Goal: Transaction & Acquisition: Book appointment/travel/reservation

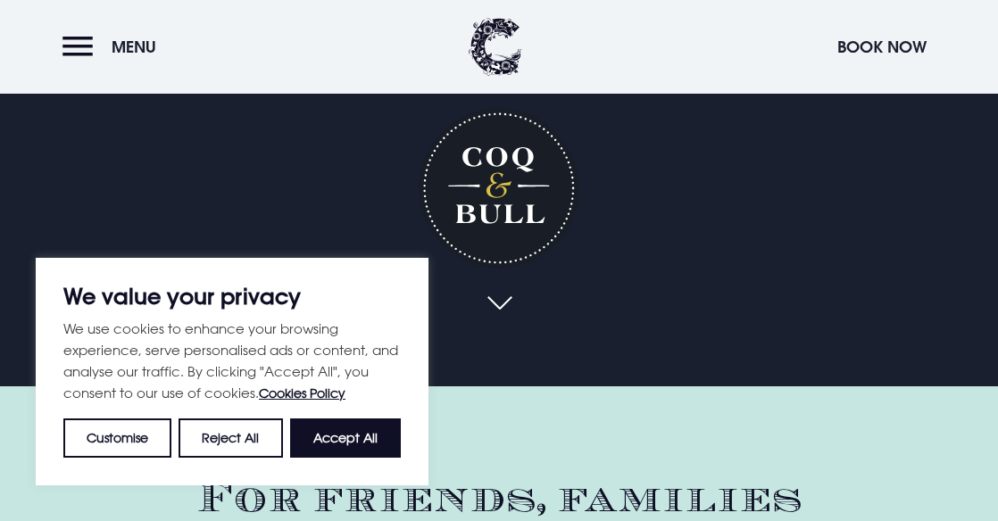
scroll to position [148, 0]
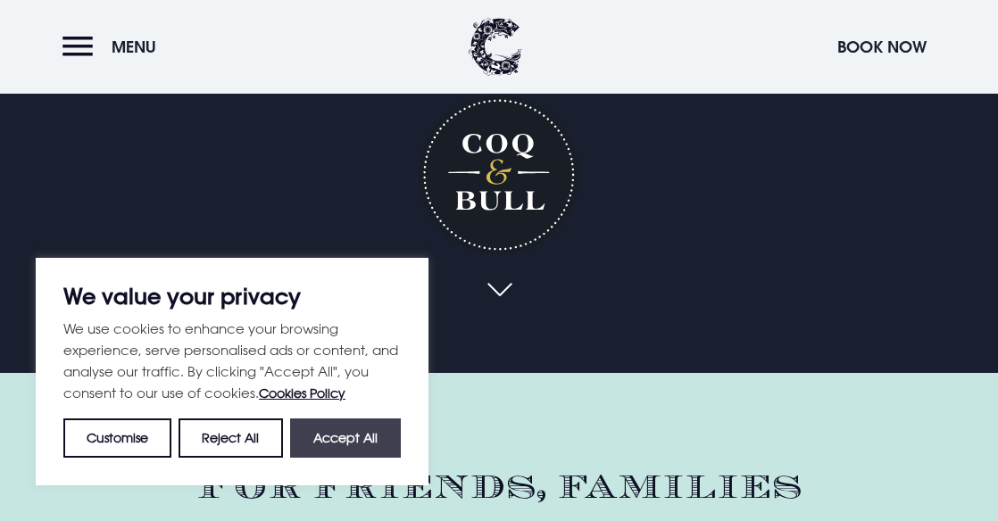
click at [368, 437] on button "Accept All" at bounding box center [345, 438] width 111 height 39
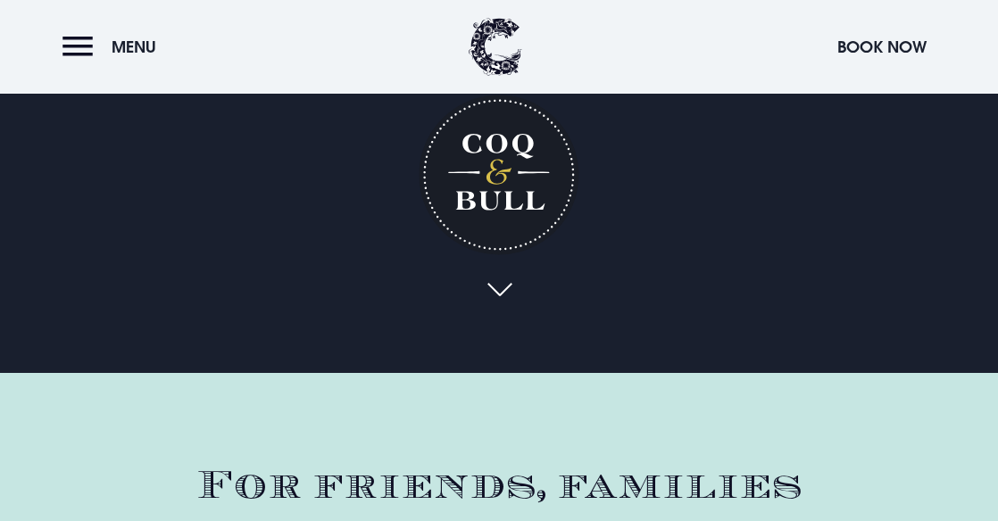
checkbox input "true"
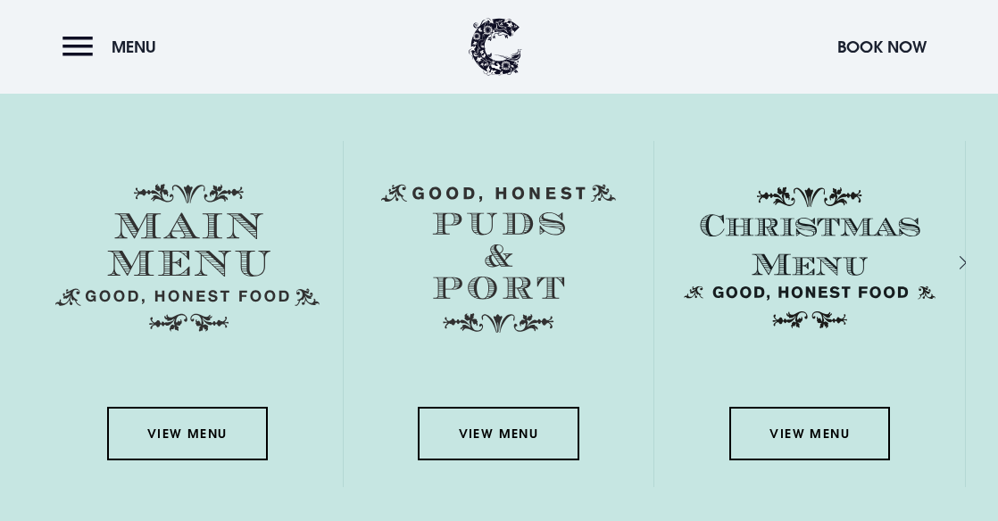
scroll to position [2761, 0]
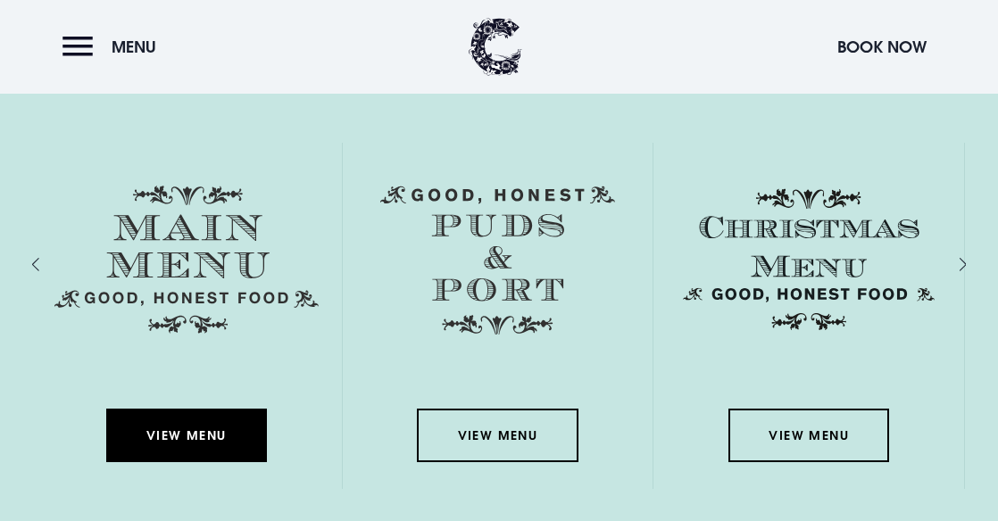
click at [204, 426] on link "View Menu" at bounding box center [186, 436] width 161 height 54
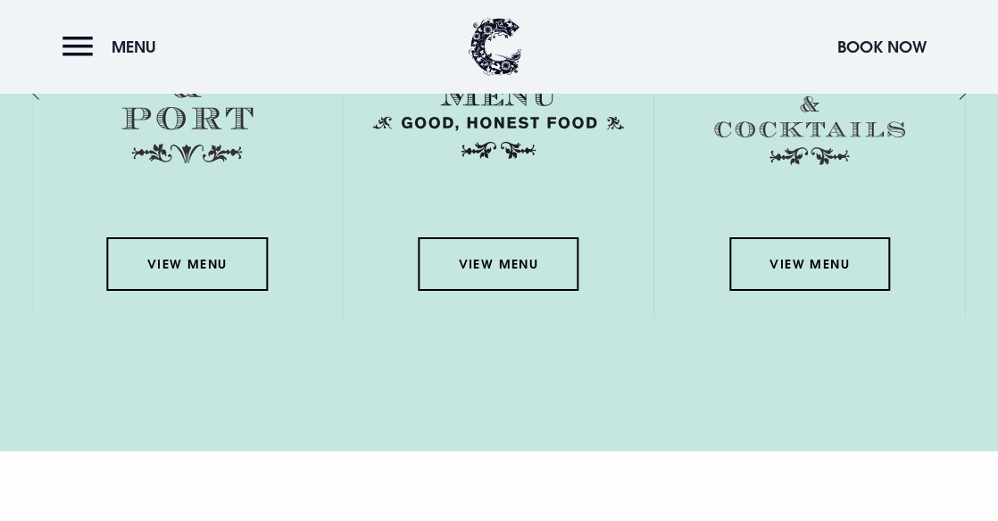
scroll to position [2933, 0]
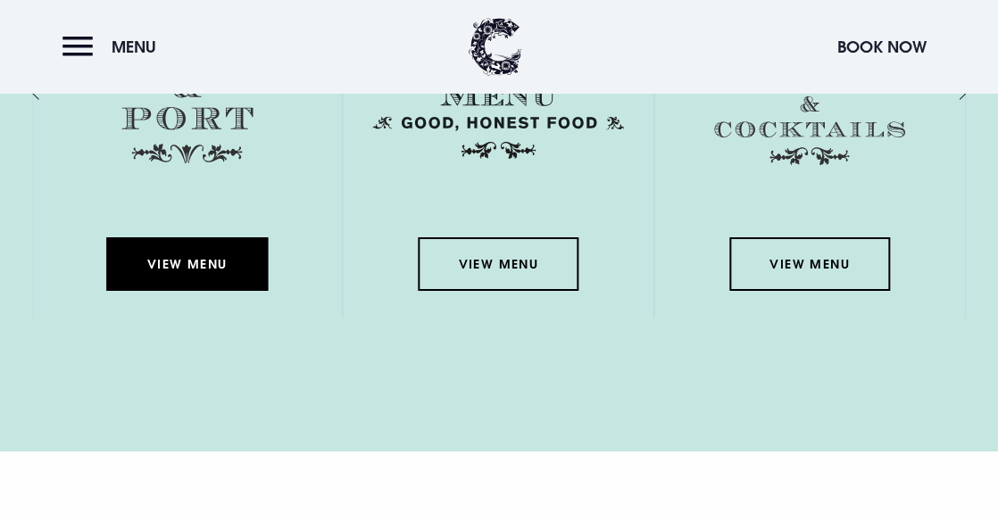
click at [218, 257] on link "View Menu" at bounding box center [187, 264] width 161 height 54
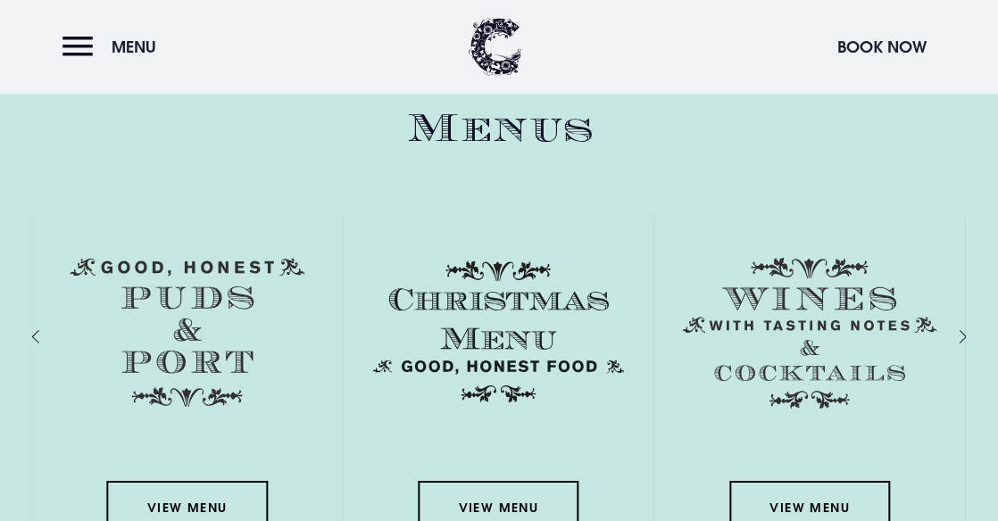
scroll to position [2677, 0]
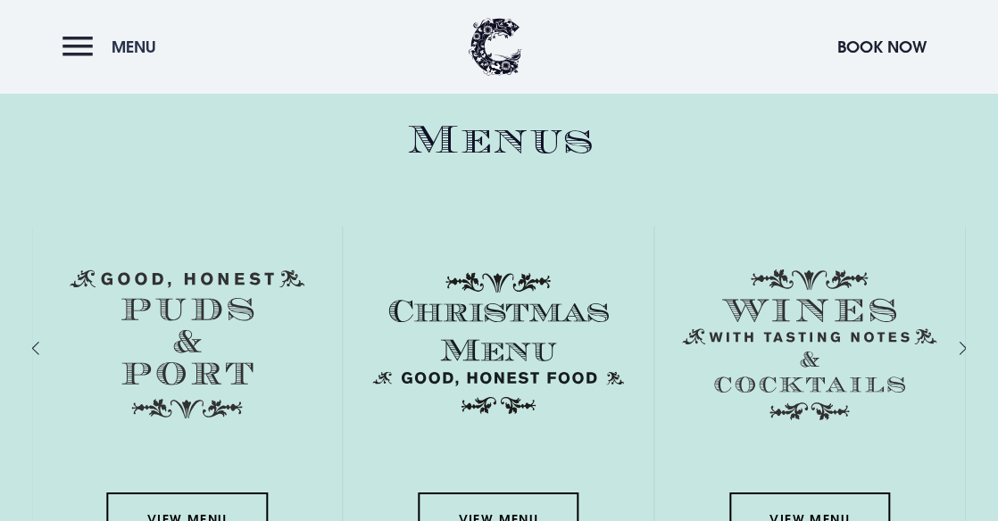
click at [126, 46] on span "Menu" at bounding box center [134, 47] width 45 height 21
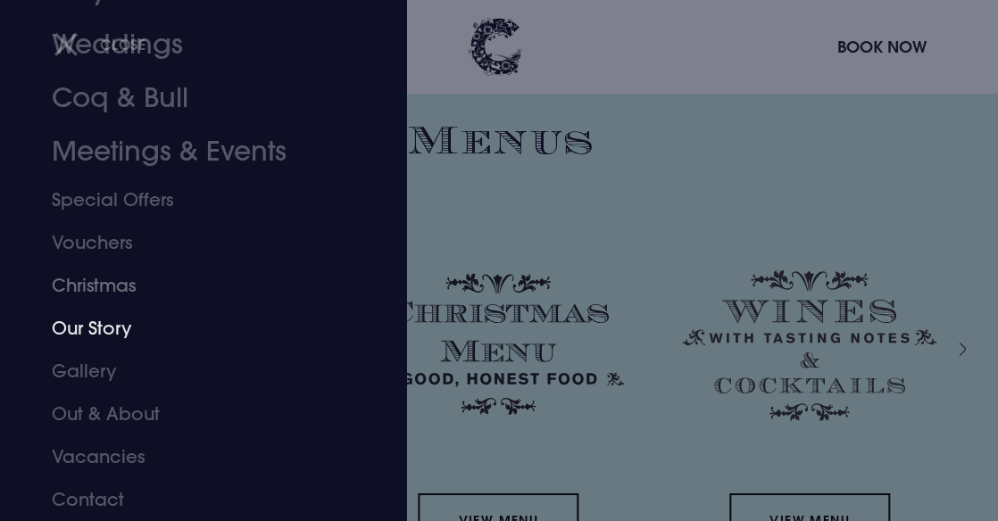
scroll to position [150, 0]
click at [163, 206] on link "Special Offers" at bounding box center [191, 200] width 279 height 43
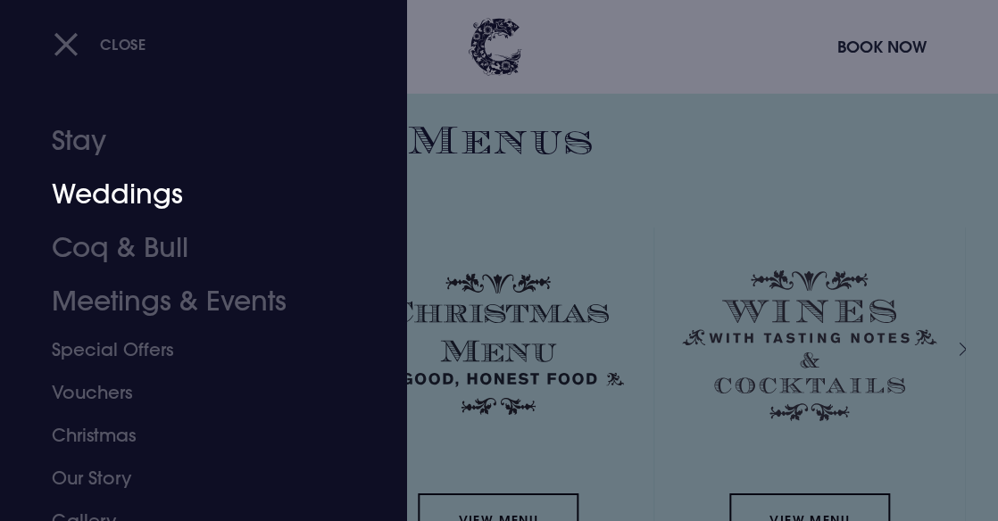
scroll to position [0, 0]
click at [169, 239] on link "Coq & Bull" at bounding box center [191, 248] width 279 height 54
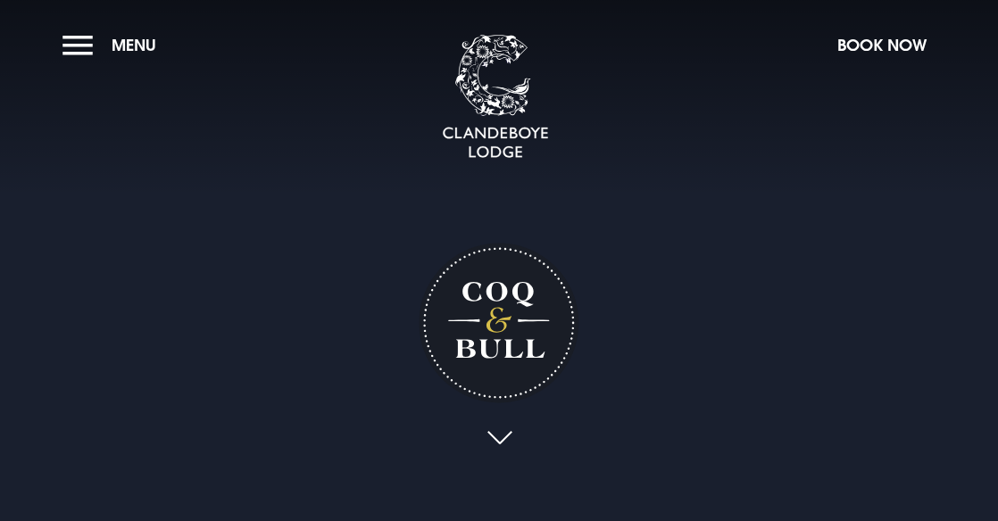
click at [166, 246] on video "Your browser does not support the video tag." at bounding box center [499, 261] width 998 height 499
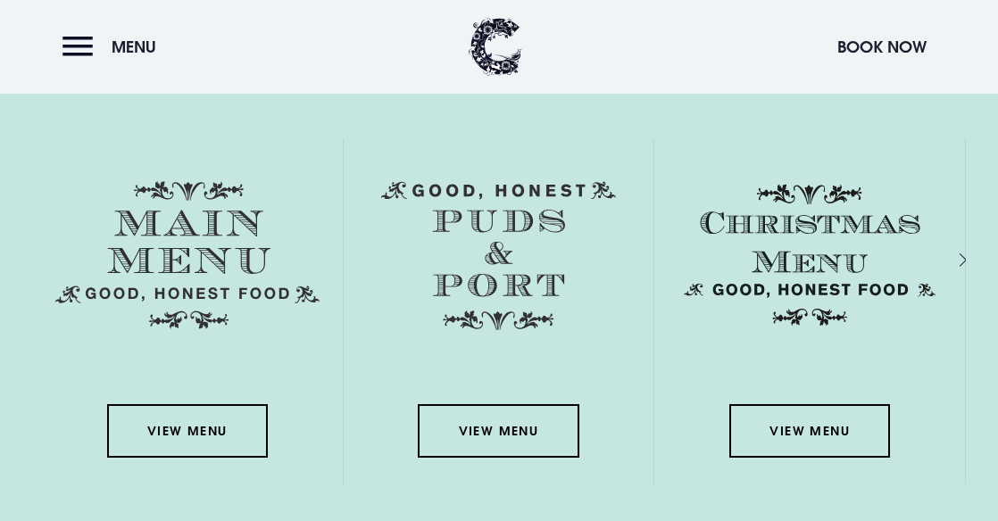
scroll to position [2772, 0]
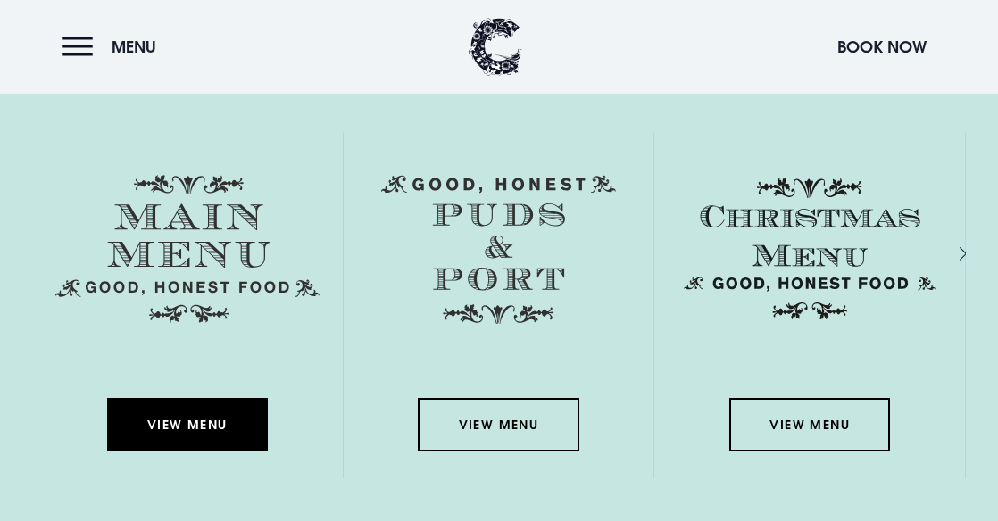
click at [187, 421] on link "View Menu" at bounding box center [187, 425] width 161 height 54
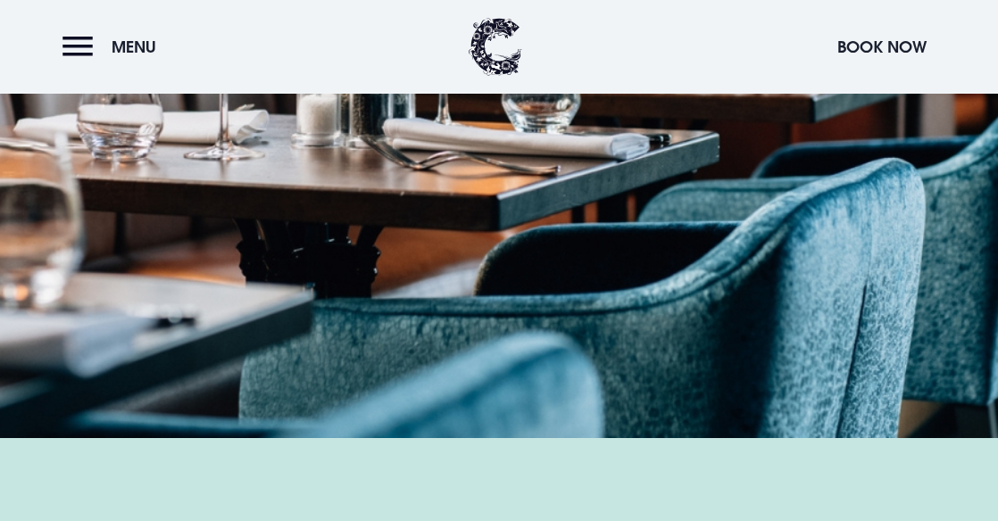
scroll to position [2220, 0]
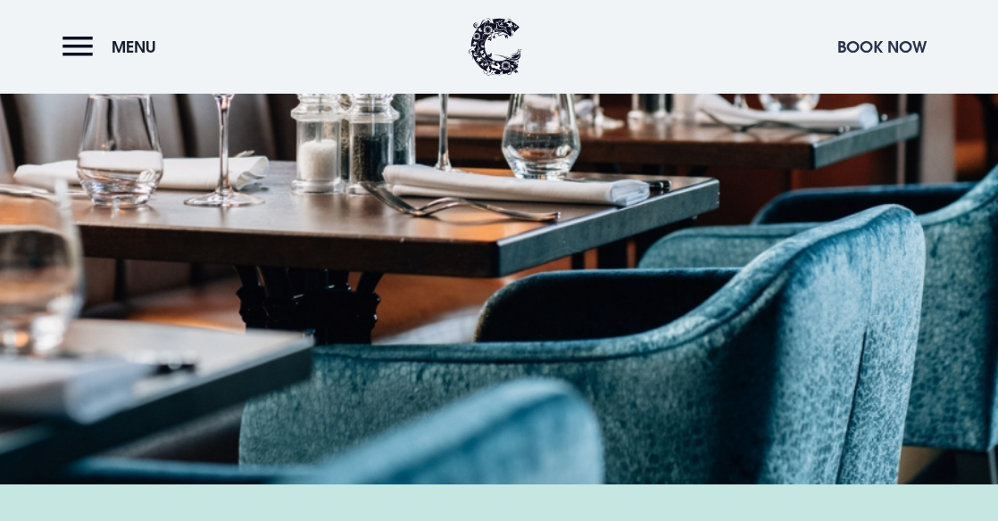
click at [848, 43] on button "Book Now" at bounding box center [882, 47] width 107 height 38
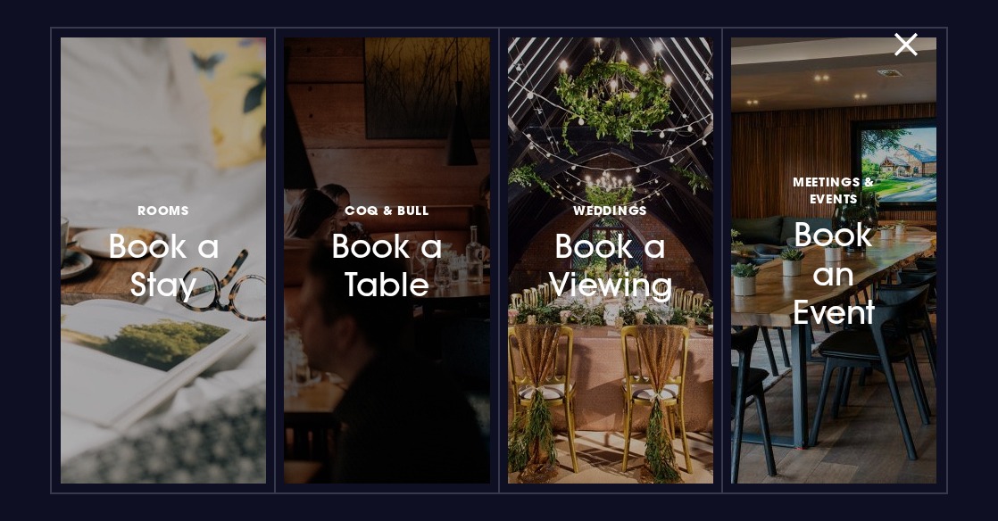
click at [420, 232] on h3 "Coq & Bull Book a Table" at bounding box center [386, 251] width 115 height 106
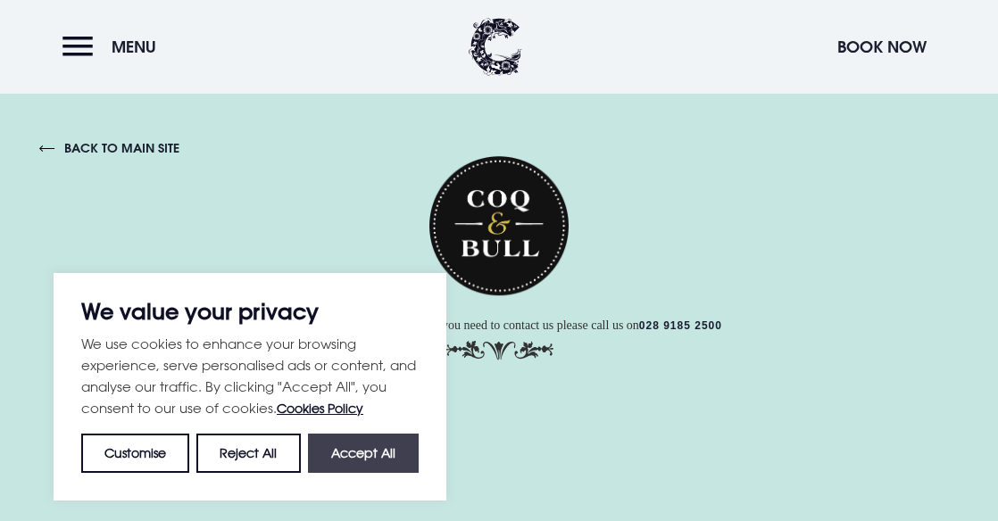
click at [367, 456] on button "Accept All" at bounding box center [363, 452] width 111 height 39
checkbox input "true"
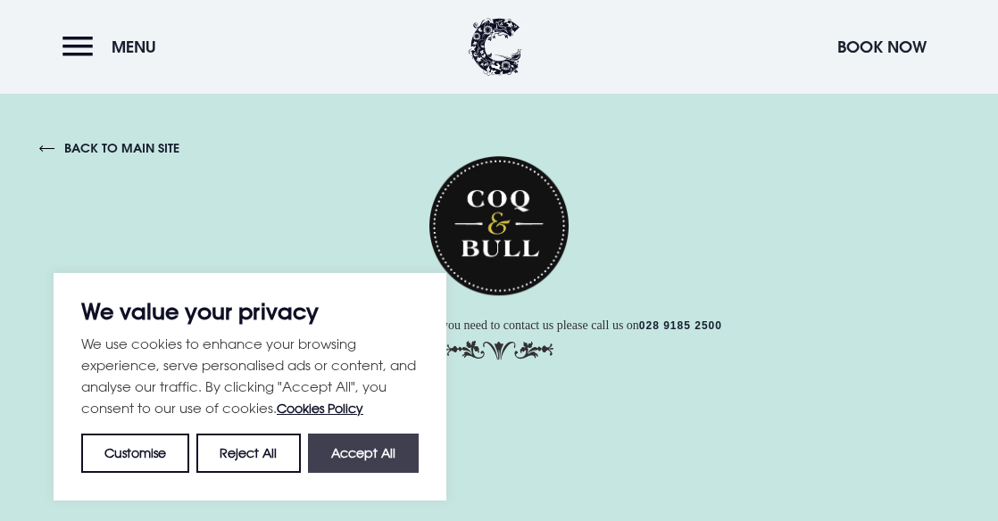
checkbox input "true"
